Goal: Task Accomplishment & Management: Use online tool/utility

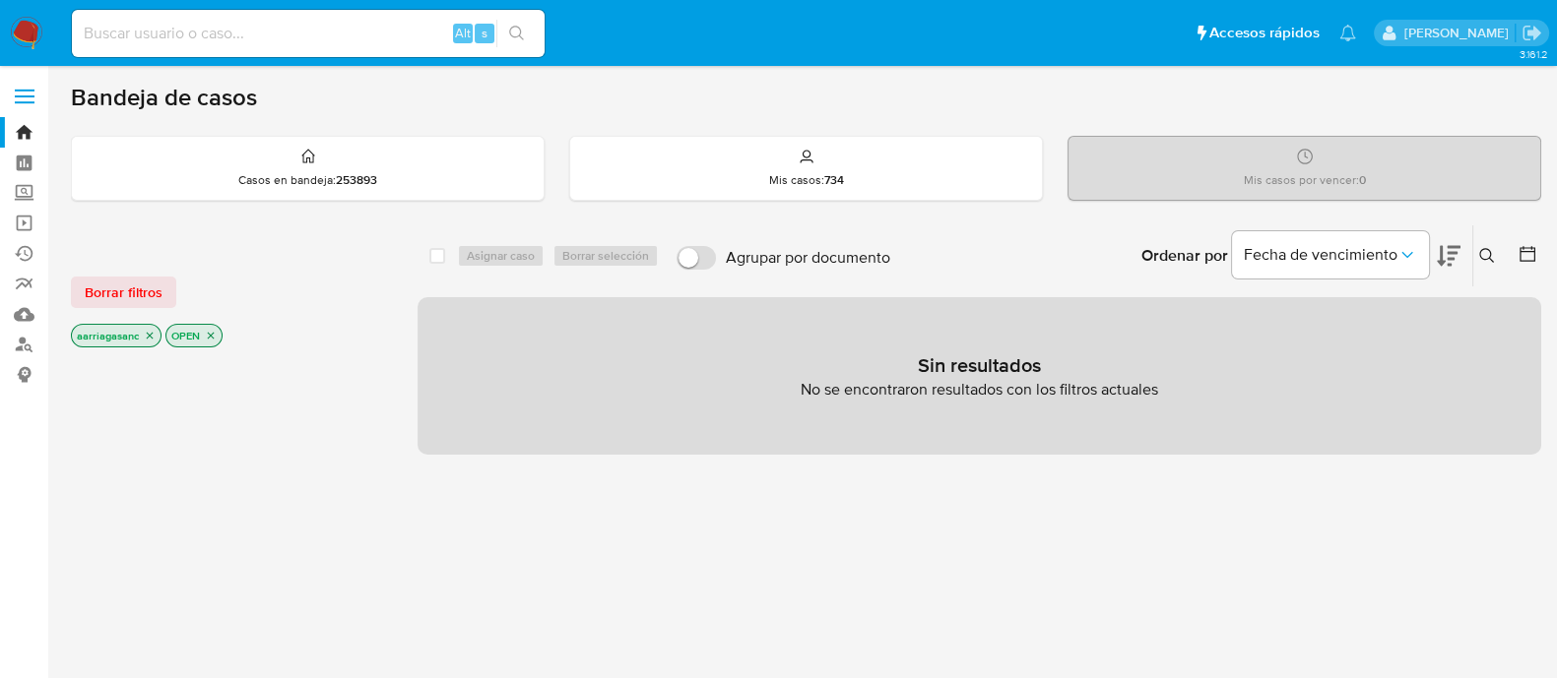
click at [100, 272] on div "Borrar filtros aarriagasanc OPEN" at bounding box center [228, 295] width 315 height 111
click at [105, 279] on span "Borrar filtros" at bounding box center [124, 293] width 78 height 28
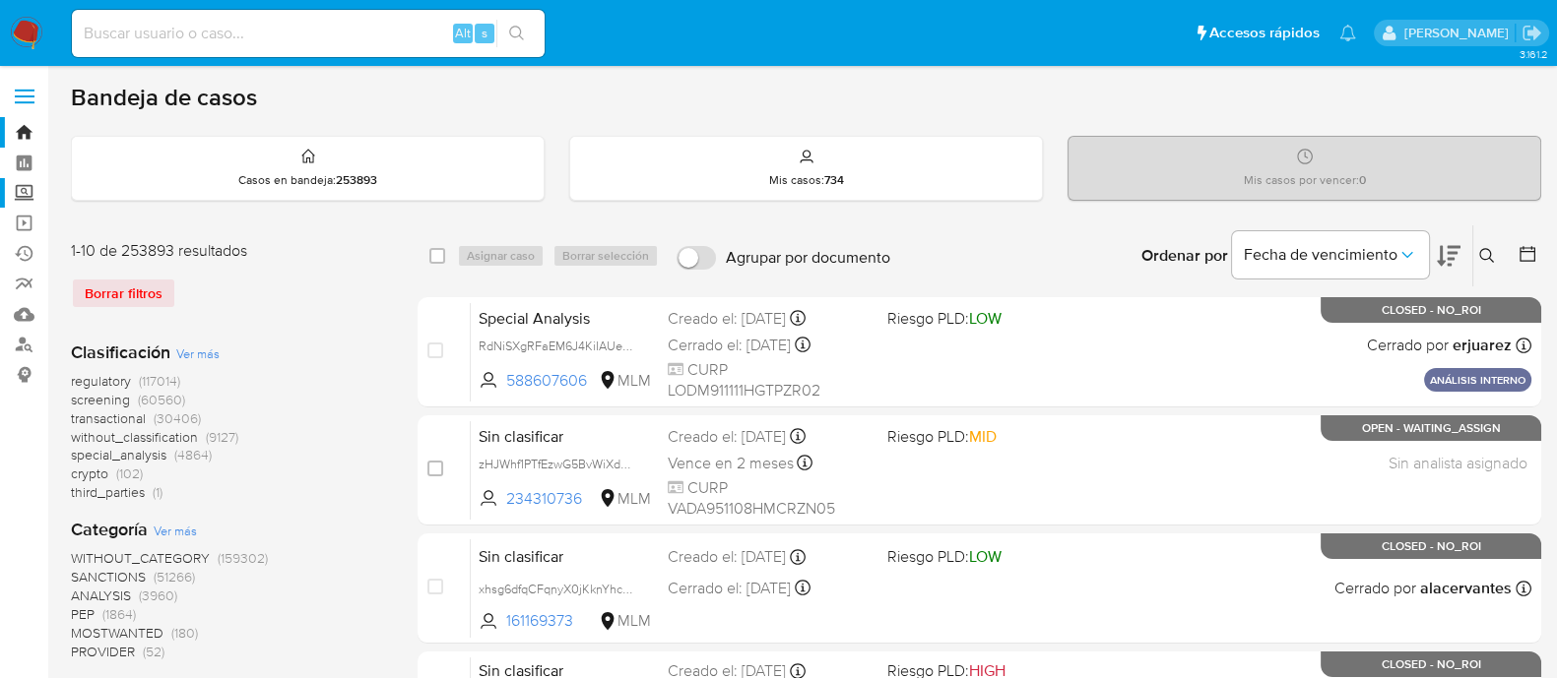
click at [22, 193] on label "Screening" at bounding box center [117, 193] width 234 height 31
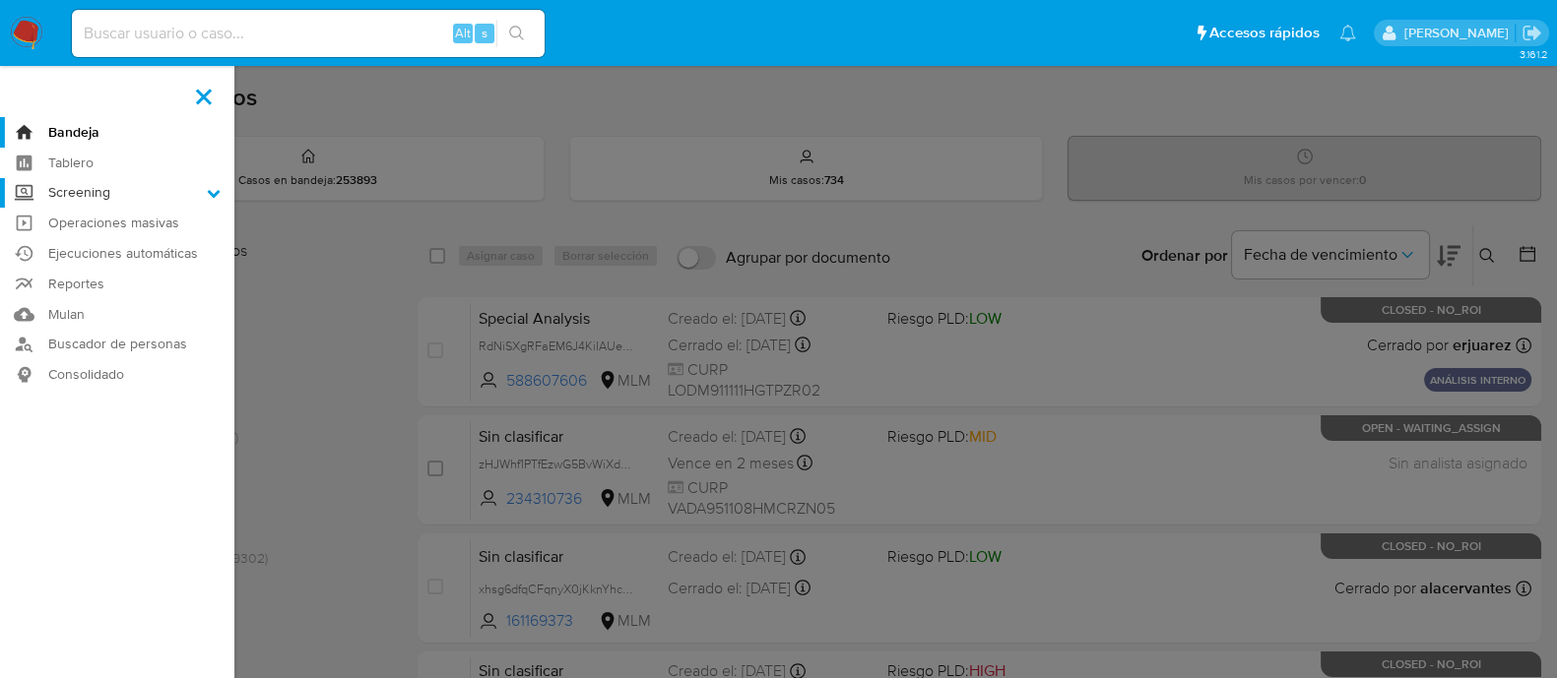
click at [0, 0] on input "Screening" at bounding box center [0, 0] width 0 height 0
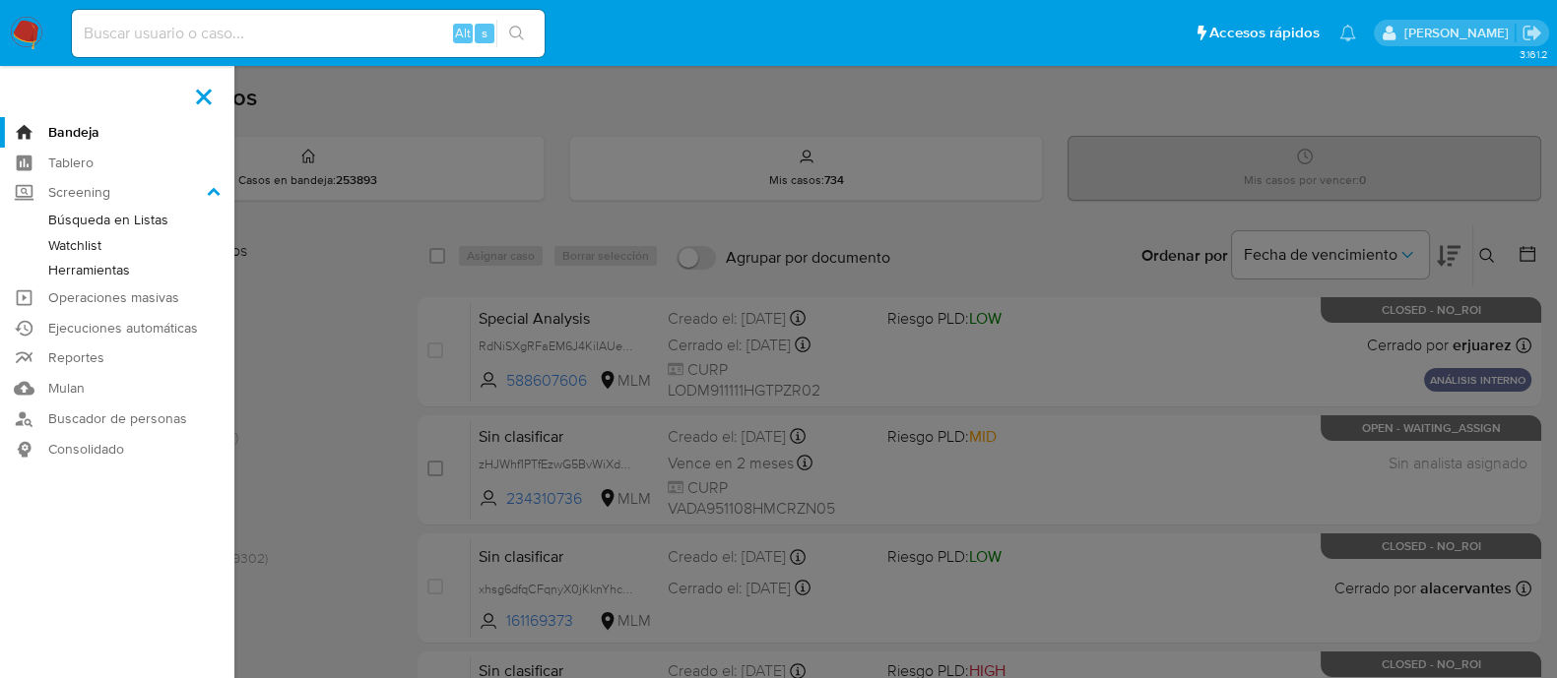
click at [100, 238] on link "Watchlist" at bounding box center [117, 245] width 234 height 25
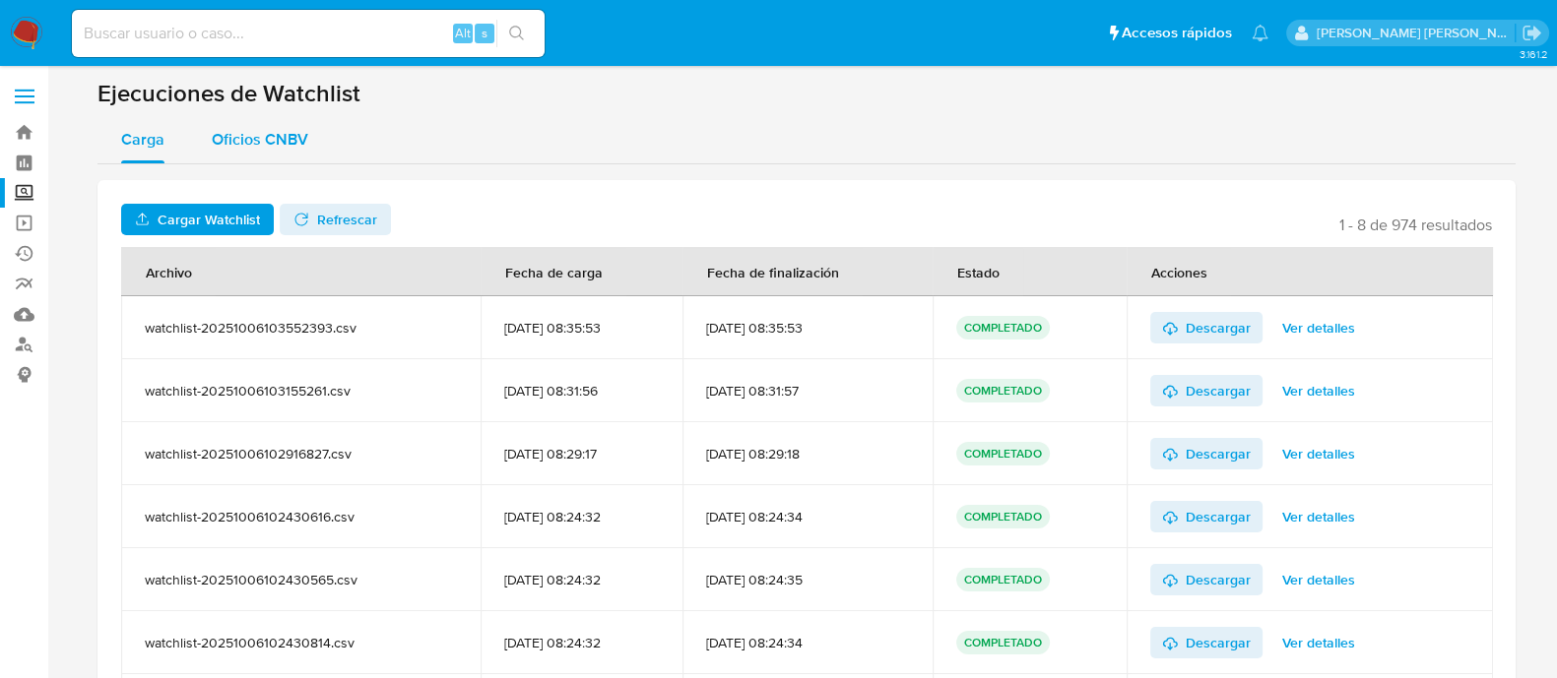
click at [246, 145] on span "Oficios CNBV" at bounding box center [260, 139] width 96 height 23
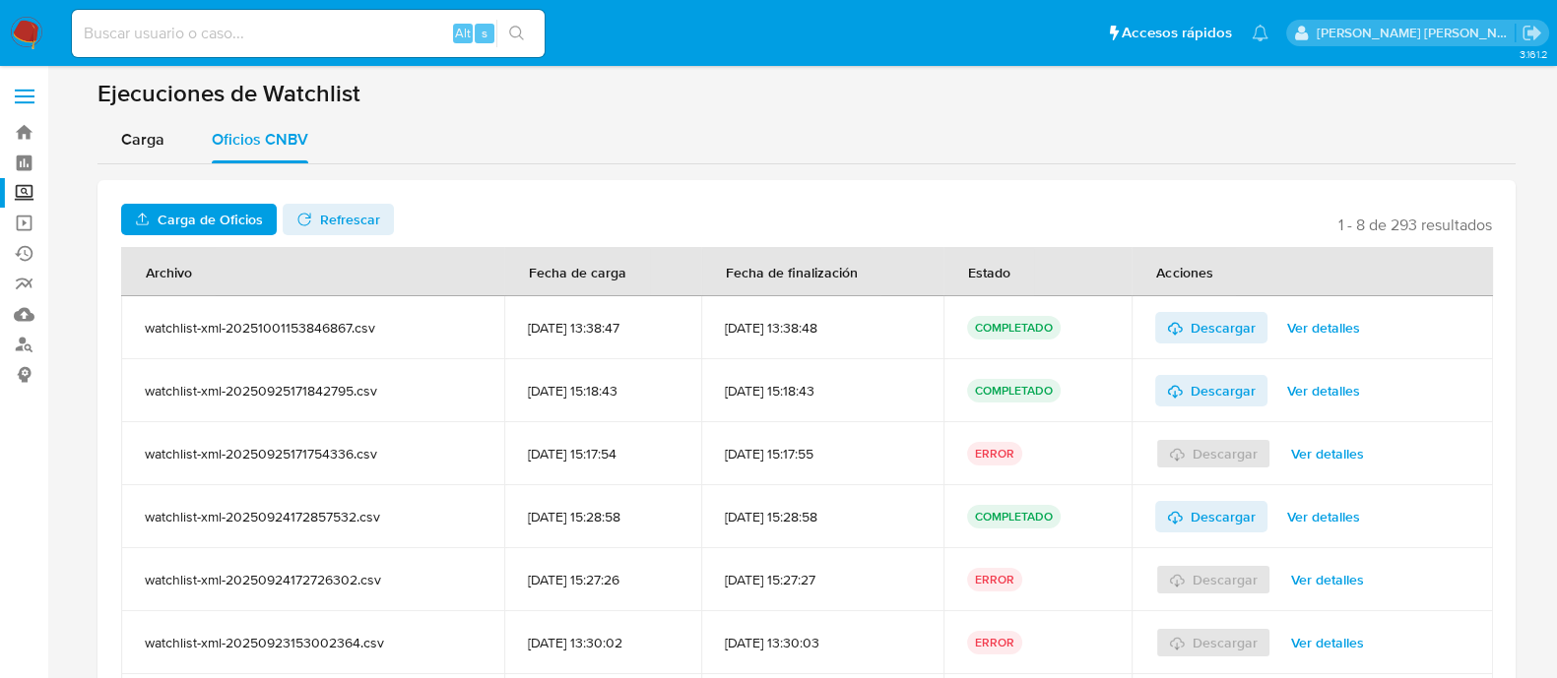
click at [749, 159] on div "Carga Oficios CNBV" at bounding box center [806, 139] width 1418 height 47
click at [233, 223] on span "Carga de Oficios" at bounding box center [210, 220] width 105 height 32
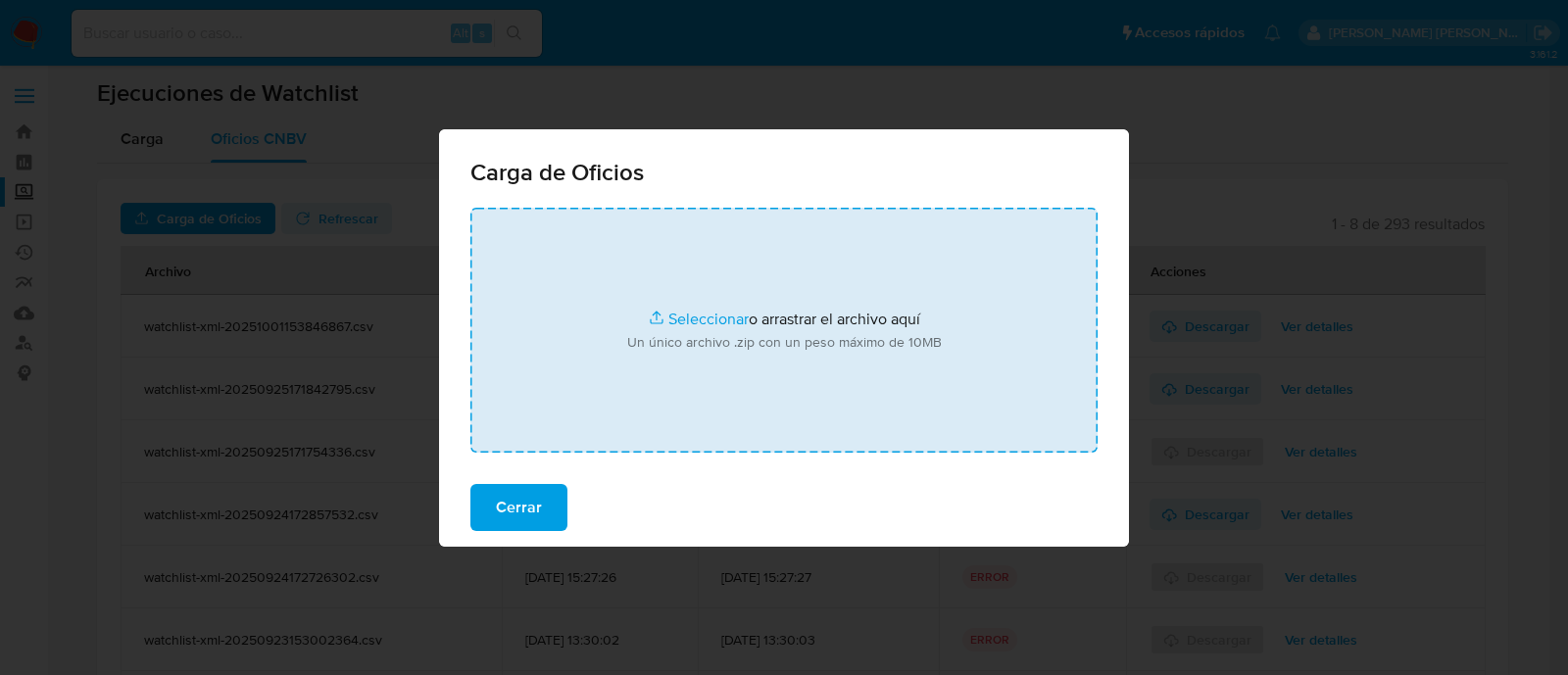
click at [691, 303] on input "file" at bounding box center [784, 331] width 627 height 245
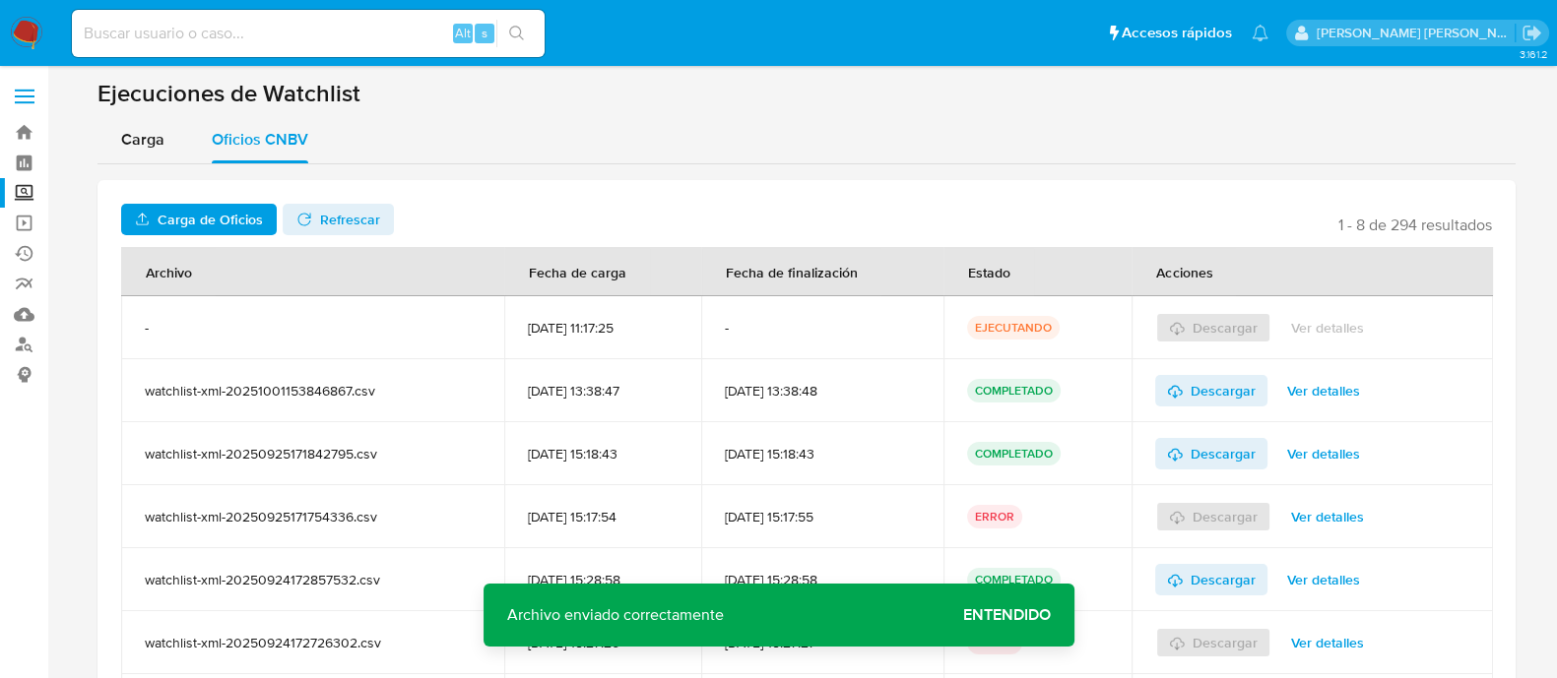
click at [1029, 615] on span "Entendido" at bounding box center [1007, 615] width 88 height 0
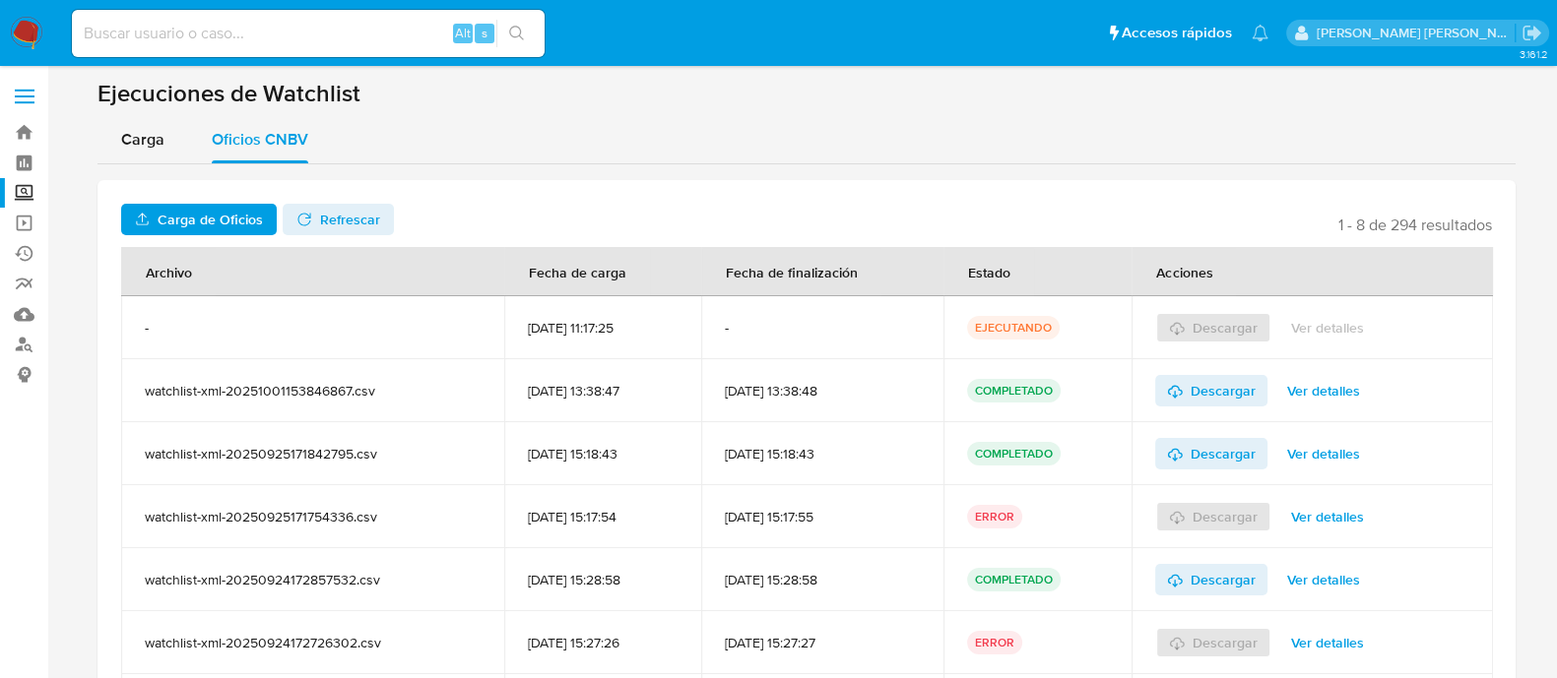
drag, startPoint x: 335, startPoint y: 206, endPoint x: 350, endPoint y: 236, distance: 33.9
click at [335, 206] on span "Refrescar" at bounding box center [350, 220] width 60 height 32
click at [1239, 333] on span "Descargar" at bounding box center [1222, 328] width 65 height 32
click at [1240, 324] on span "Descargar" at bounding box center [1222, 328] width 65 height 32
